Goal: Contribute content: Add original content to the website for others to see

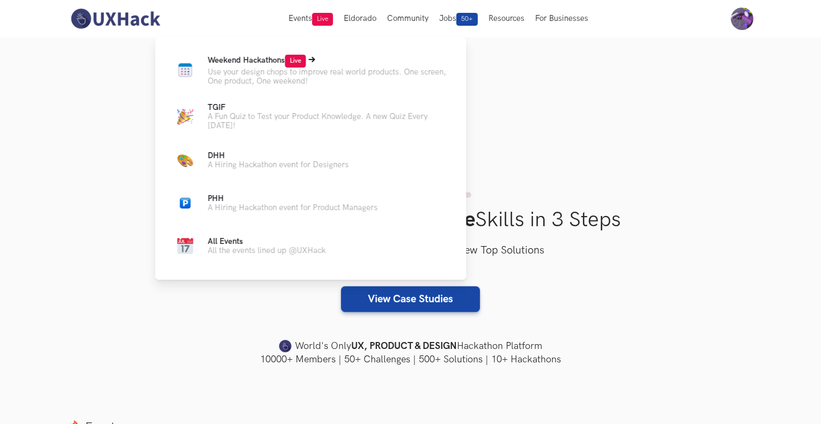
click at [330, 71] on p "Use your design chops to improve real world products. One screen, One product, …" at bounding box center [328, 77] width 241 height 18
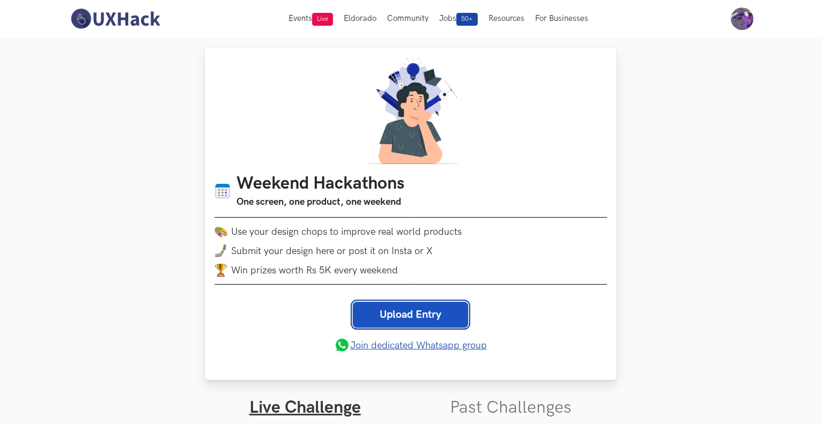
click at [412, 311] on link "Upload Entry" at bounding box center [410, 315] width 115 height 26
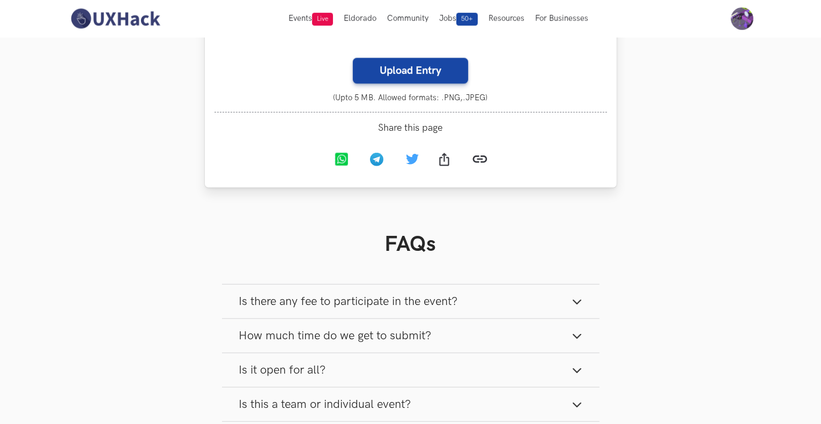
scroll to position [829, 0]
click at [422, 79] on label "Upload Entry" at bounding box center [410, 72] width 115 height 26
click at [353, 59] on input "Upload Entry" at bounding box center [352, 58] width 1 height 1
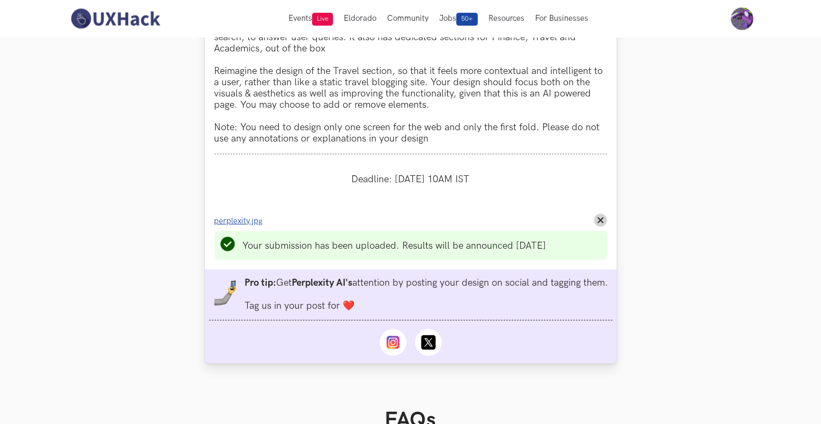
scroll to position [682, 0]
click at [238, 222] on span "perplexity.jpg" at bounding box center [239, 222] width 49 height 9
click at [599, 223] on line at bounding box center [600, 222] width 5 height 5
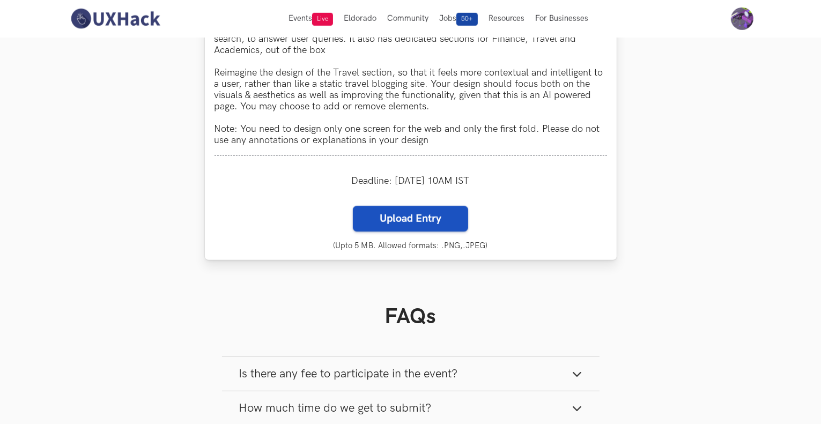
click at [457, 225] on label "Upload Entry" at bounding box center [410, 219] width 115 height 26
click at [353, 206] on input "Upload Entry" at bounding box center [352, 205] width 1 height 1
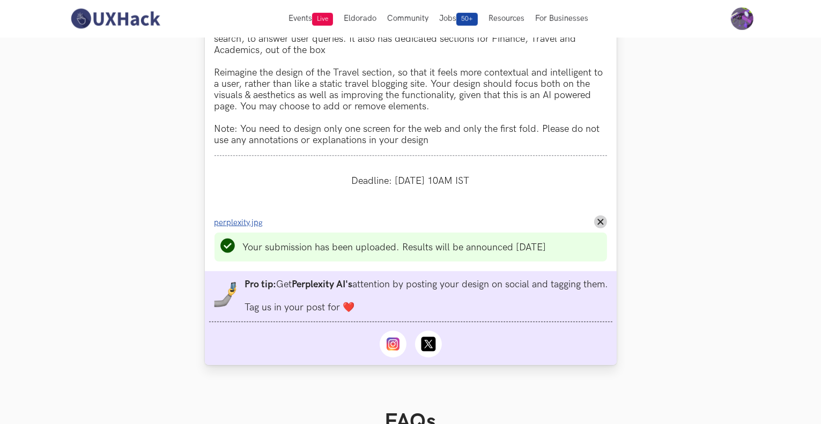
click at [223, 227] on span "perplexity.jpg" at bounding box center [239, 222] width 49 height 9
